Goal: Find specific page/section: Find specific page/section

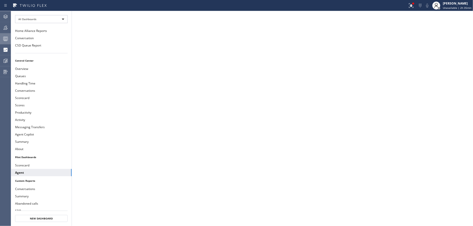
click at [8, 37] on rect at bounding box center [6, 39] width 4 height 4
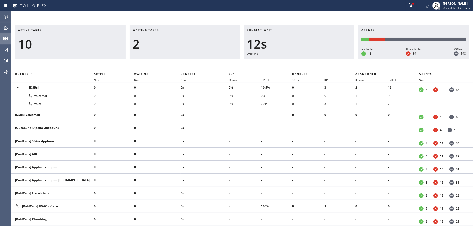
click at [143, 75] on span "Waiting" at bounding box center [141, 74] width 15 height 4
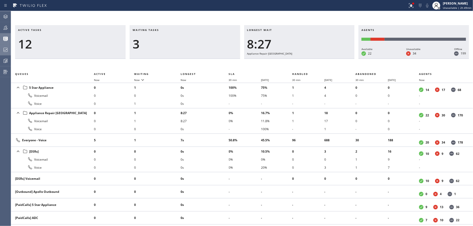
click at [3, 50] on icon at bounding box center [6, 50] width 6 height 6
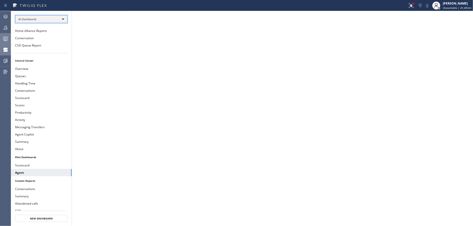
click at [39, 15] on div "All Dashboards" at bounding box center [41, 19] width 52 height 8
click at [46, 53] on li "Custom Reports" at bounding box center [40, 51] width 51 height 6
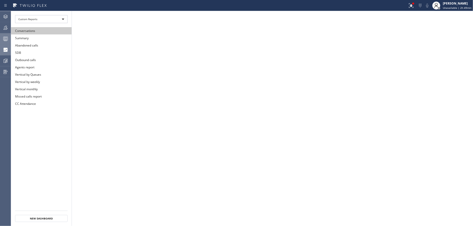
click at [56, 30] on button "Conversations" at bounding box center [41, 30] width 60 height 7
click at [416, 7] on div at bounding box center [410, 6] width 11 height 6
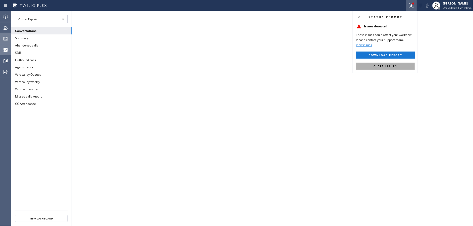
click at [409, 65] on button "Clear issues" at bounding box center [385, 65] width 59 height 7
